Goal: Task Accomplishment & Management: Manage account settings

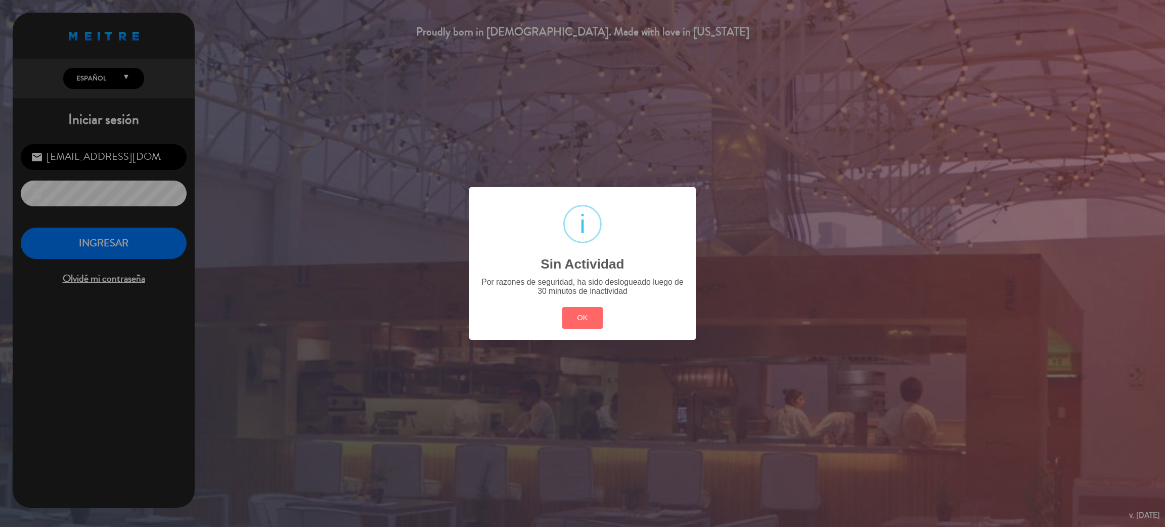
click at [588, 312] on button "OK" at bounding box center [582, 318] width 41 height 22
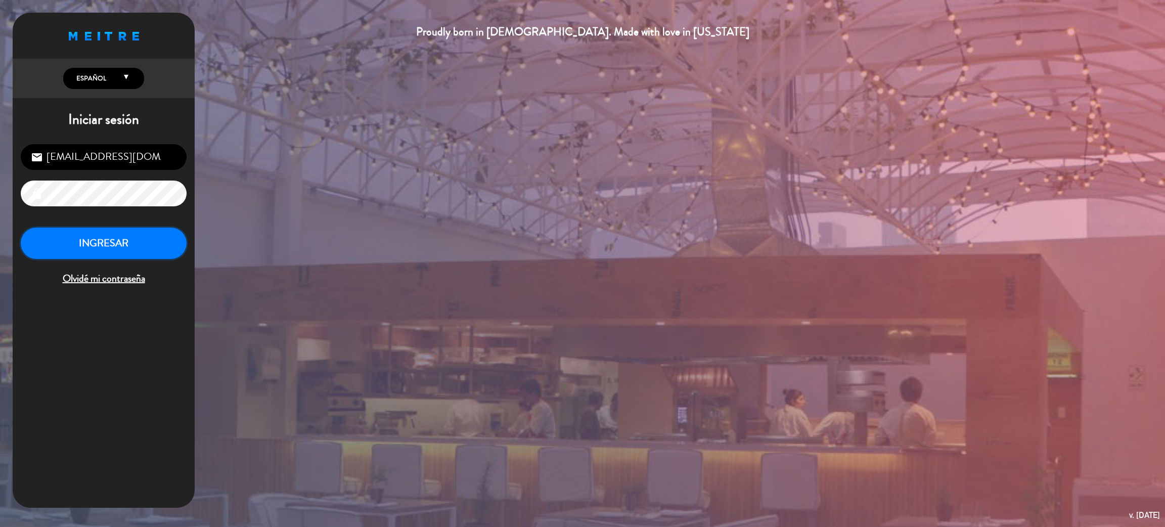
click at [128, 241] on button "INGRESAR" at bounding box center [104, 243] width 166 height 32
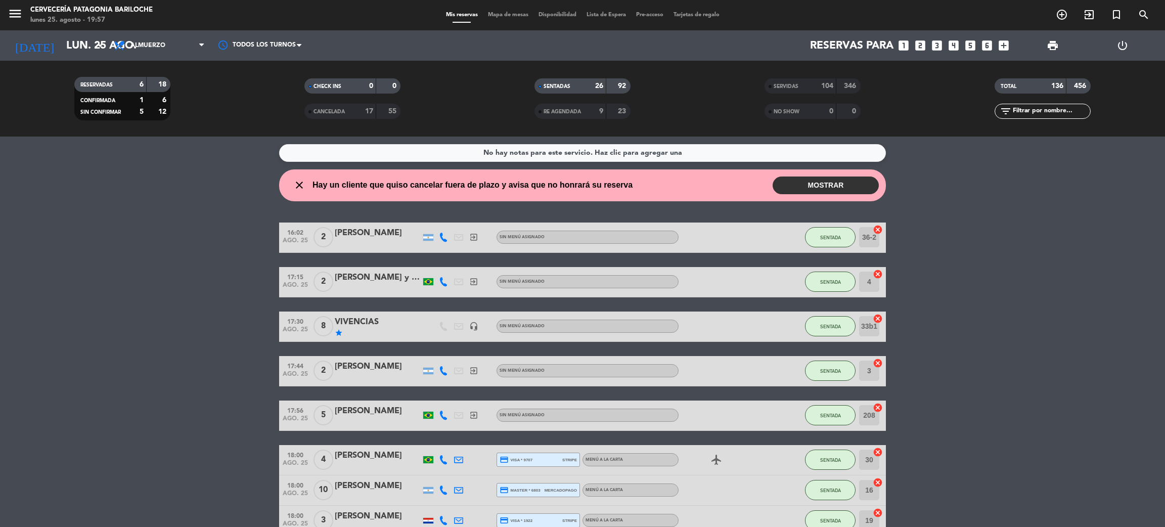
click at [846, 183] on button "MOSTRAR" at bounding box center [825, 185] width 106 height 18
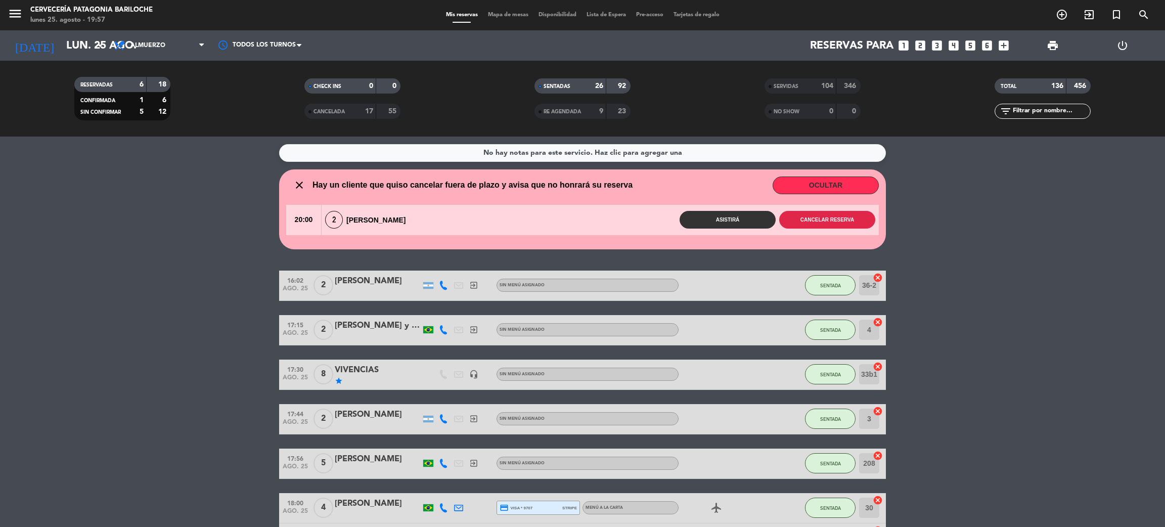
click at [830, 220] on button "Cancelar reserva" at bounding box center [827, 220] width 96 height 18
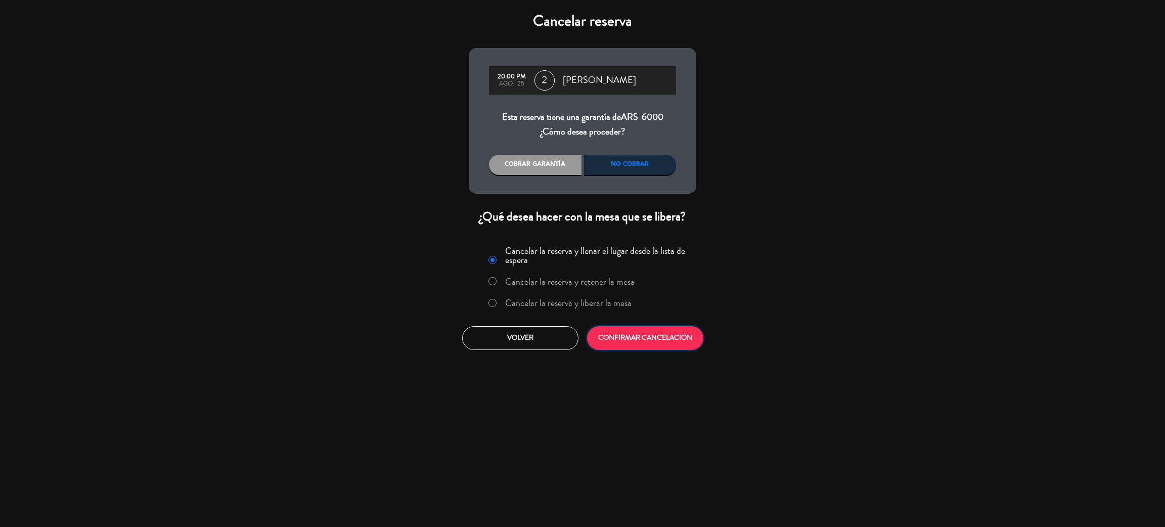
click at [663, 345] on button "CONFIRMAR CANCELACIÓN" at bounding box center [645, 338] width 116 height 24
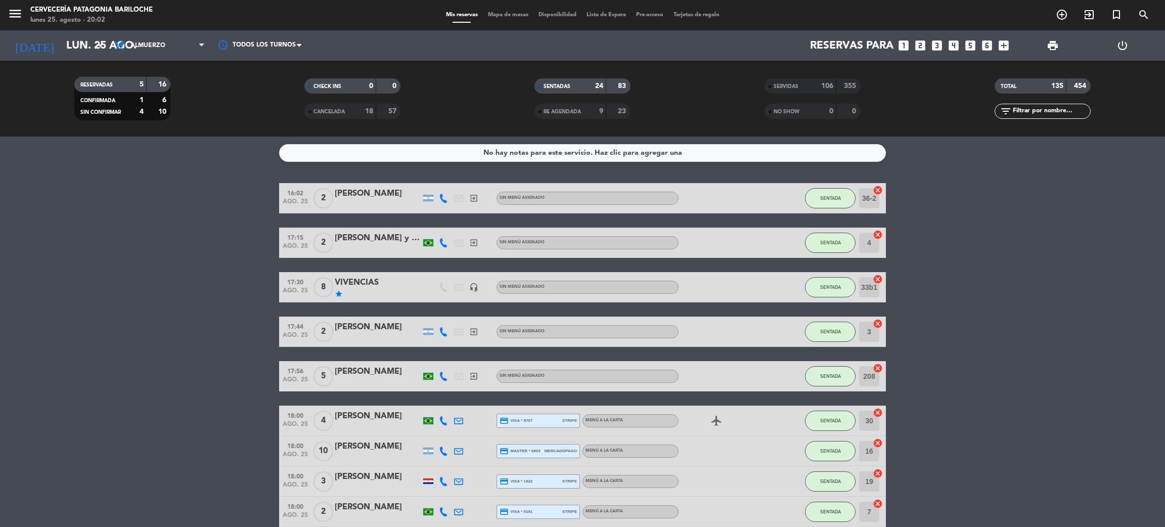
click at [18, 12] on icon "menu" at bounding box center [15, 13] width 15 height 15
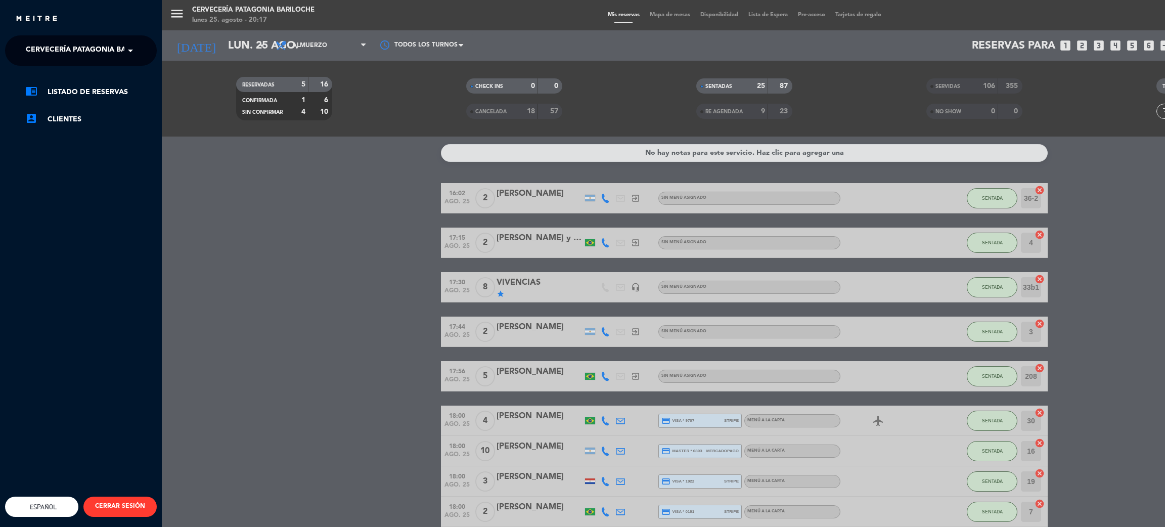
click at [86, 45] on span "Cervecería Patagonia Bariloche" at bounding box center [92, 50] width 132 height 21
click at [90, 88] on span "Experiencia Tour Cervecero" at bounding box center [68, 93] width 115 height 12
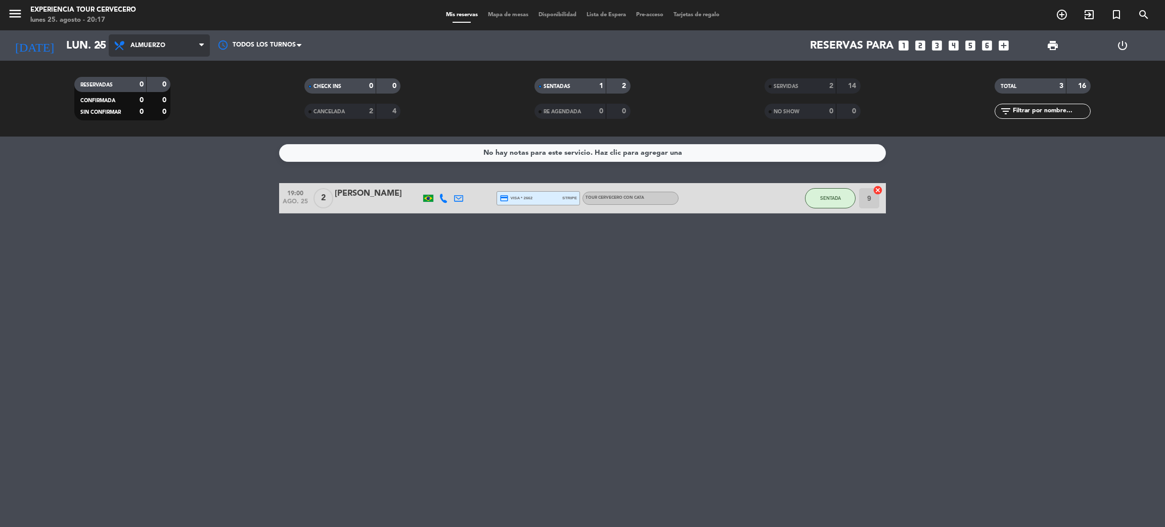
click at [159, 42] on span "Almuerzo" at bounding box center [147, 45] width 35 height 7
click at [159, 75] on div "menu Experiencia Tour Cervecero lunes 25. agosto - 20:17 Mis reservas Mapa de m…" at bounding box center [582, 68] width 1165 height 136
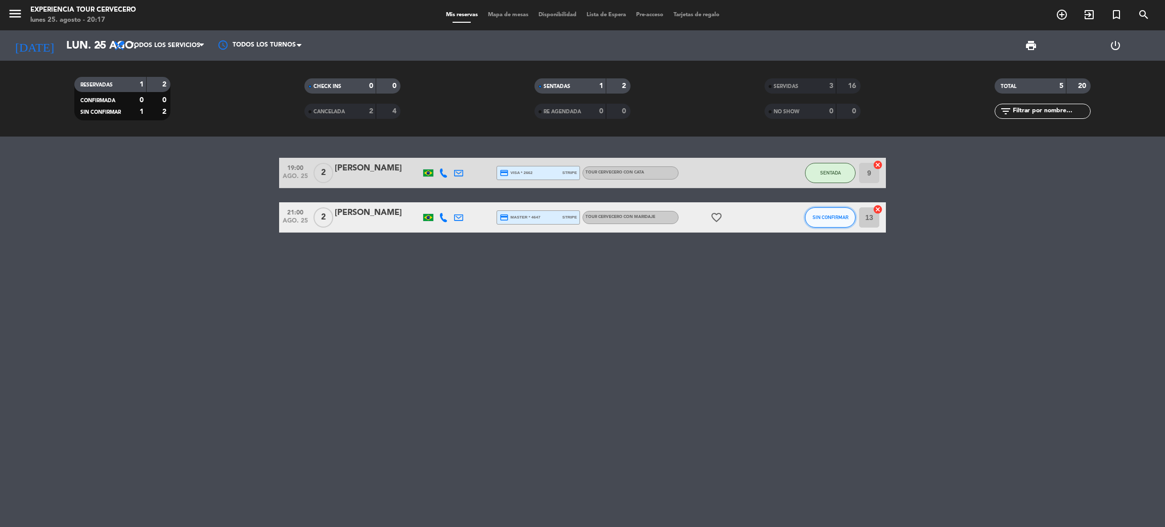
click at [820, 218] on span "SIN CONFIRMAR" at bounding box center [830, 217] width 36 height 6
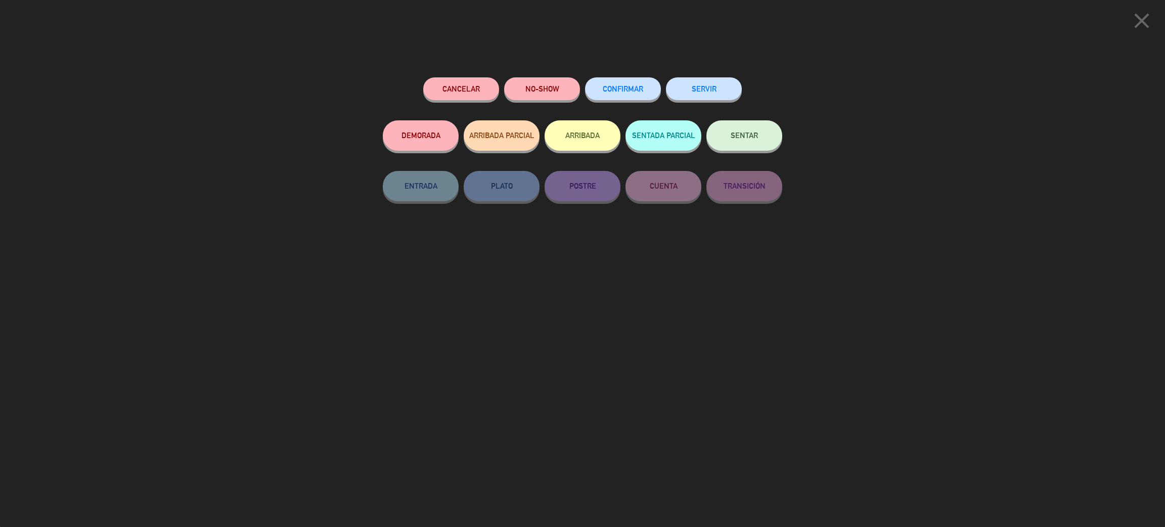
click at [586, 132] on button "ARRIBADA" at bounding box center [582, 135] width 76 height 30
